Goal: Transaction & Acquisition: Purchase product/service

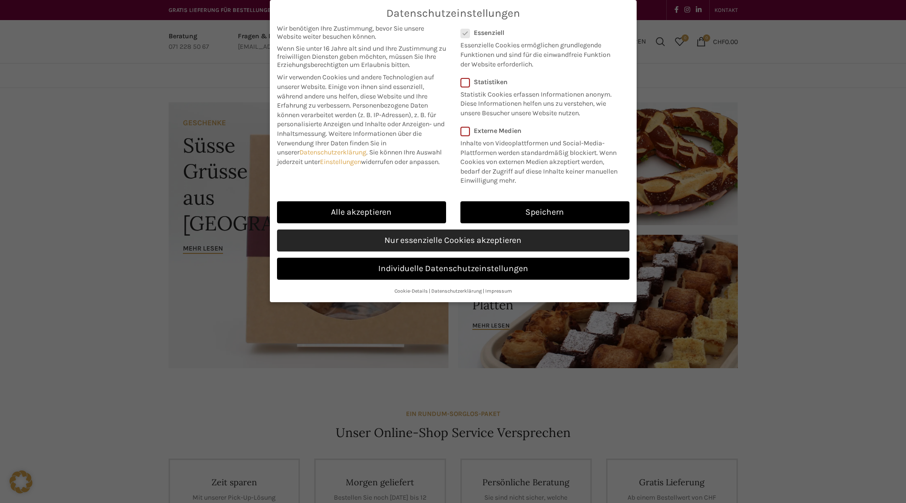
click at [529, 241] on link "Nur essenzielle Cookies akzeptieren" at bounding box center [453, 240] width 353 height 22
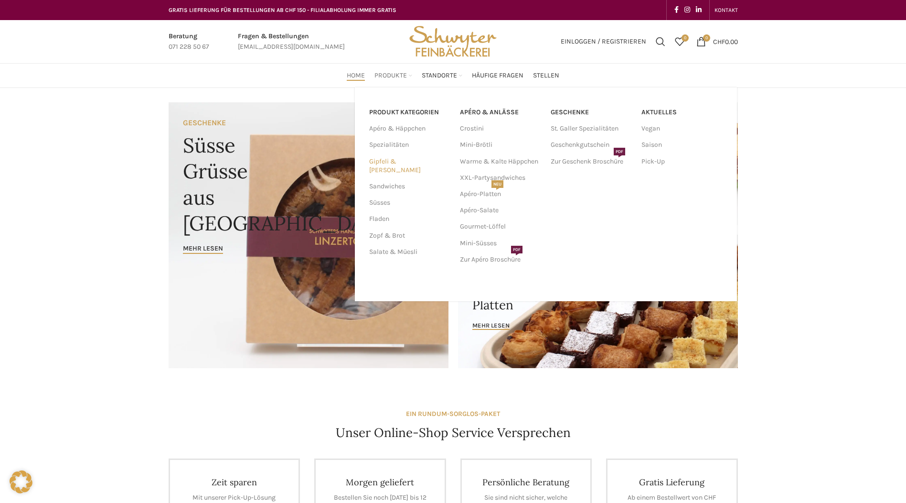
click at [404, 161] on link "Gipfeli & [PERSON_NAME]" at bounding box center [408, 165] width 79 height 25
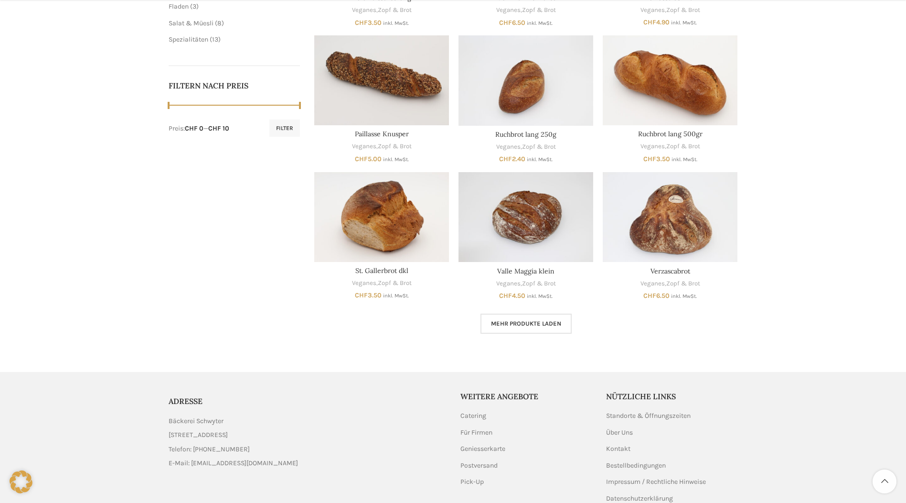
scroll to position [430, 0]
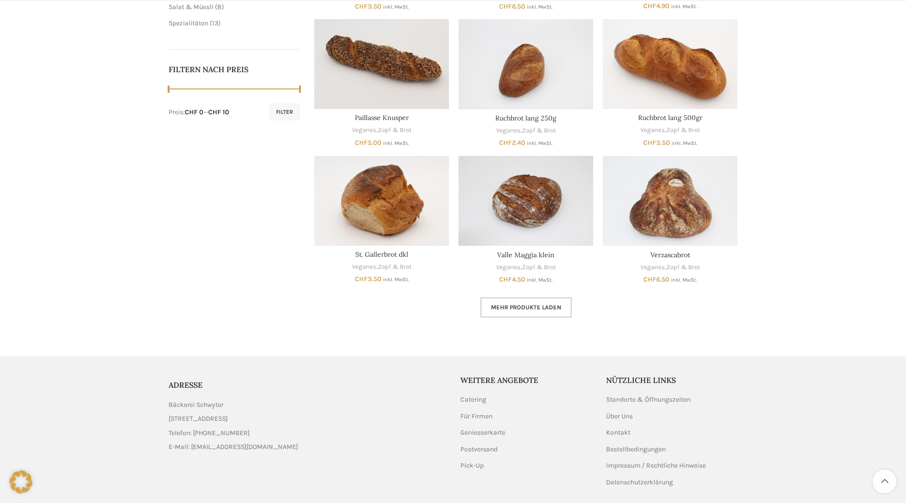
click at [515, 311] on link "Mehr Produkte laden" at bounding box center [526, 307] width 91 height 20
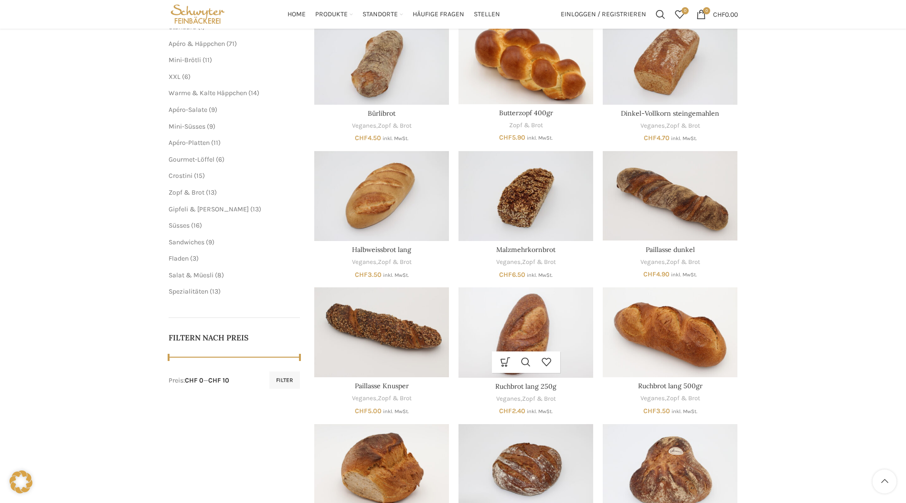
scroll to position [143, 0]
